Goal: Information Seeking & Learning: Learn about a topic

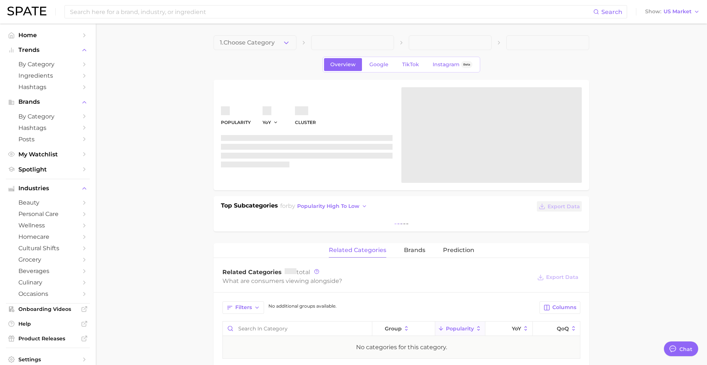
scroll to position [714, 0]
click at [275, 41] on span "1. Choose Category" at bounding box center [247, 42] width 55 height 7
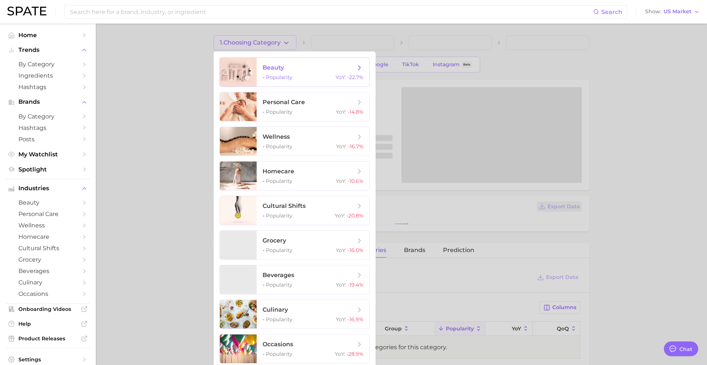
click at [281, 68] on span "beauty" at bounding box center [273, 67] width 21 height 7
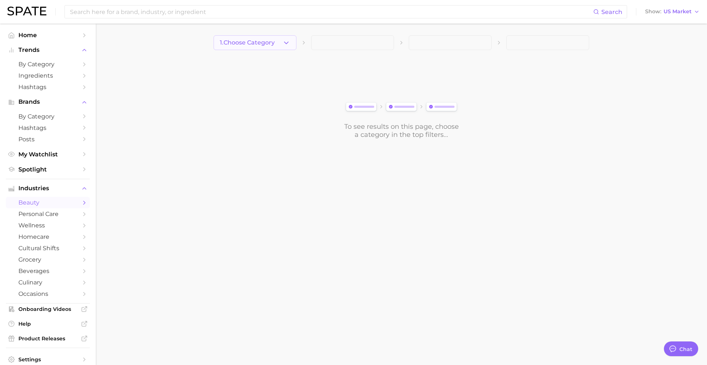
click at [276, 47] on button "1. Choose Category" at bounding box center [255, 42] width 83 height 15
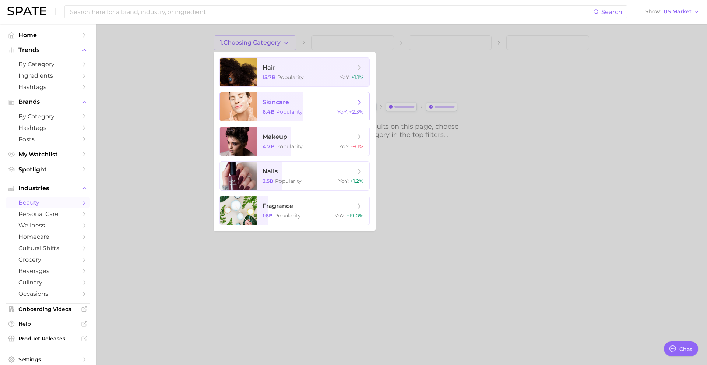
click at [286, 105] on span "skincare" at bounding box center [276, 102] width 27 height 7
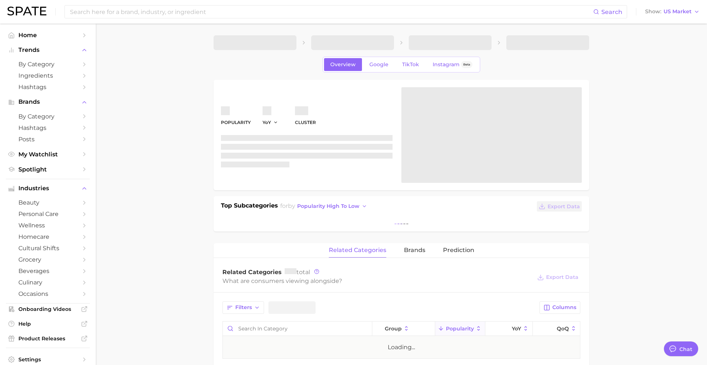
type textarea "x"
